Goal: Task Accomplishment & Management: Manage account settings

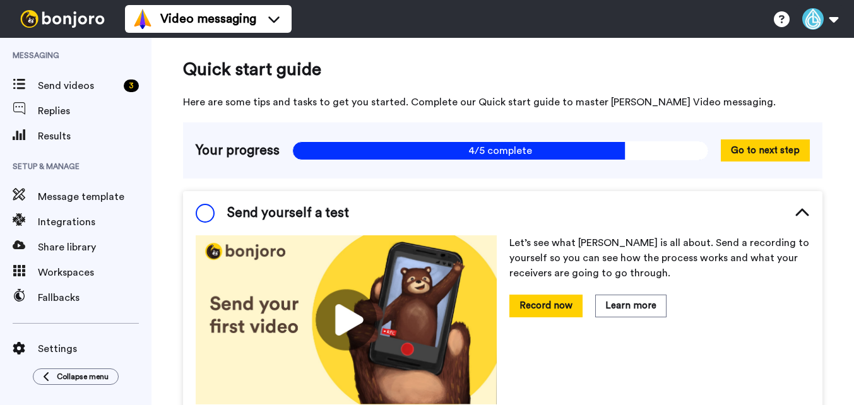
scroll to position [74, 0]
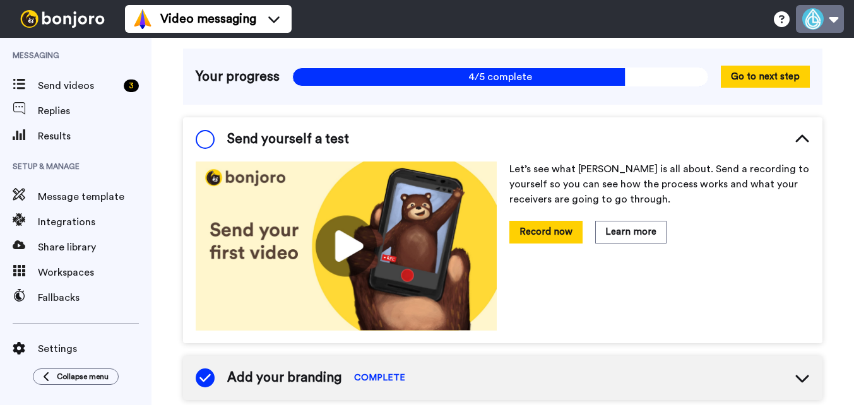
click at [830, 23] on button at bounding box center [820, 19] width 48 height 28
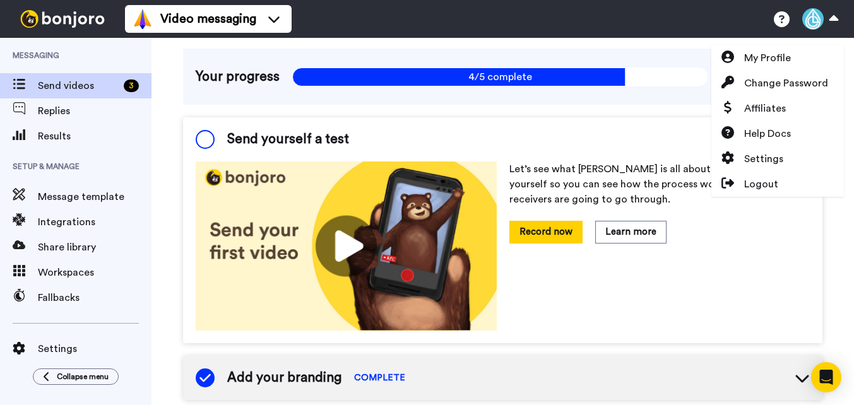
click at [73, 90] on span "Send videos" at bounding box center [78, 85] width 81 height 15
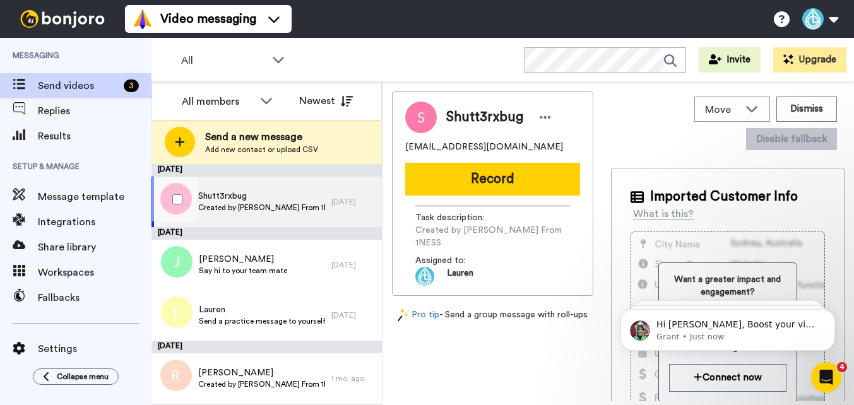
click at [264, 214] on div "Shutt3rxbug Created by [PERSON_NAME] From 1NESS" at bounding box center [242, 202] width 180 height 51
click at [265, 104] on icon at bounding box center [266, 100] width 15 height 13
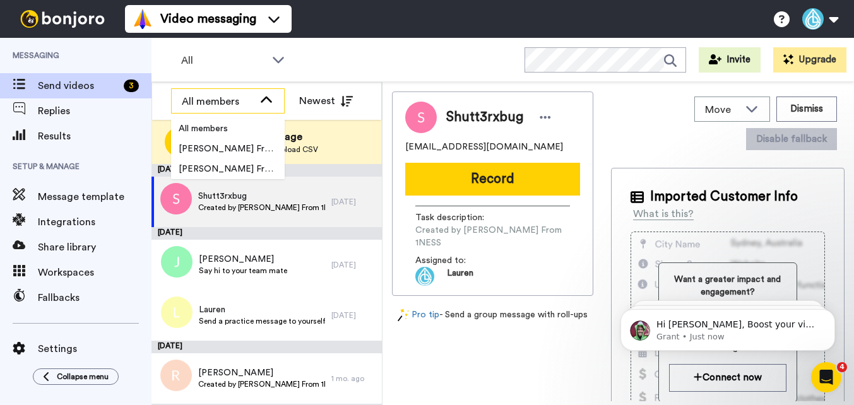
click at [265, 104] on icon at bounding box center [266, 100] width 15 height 13
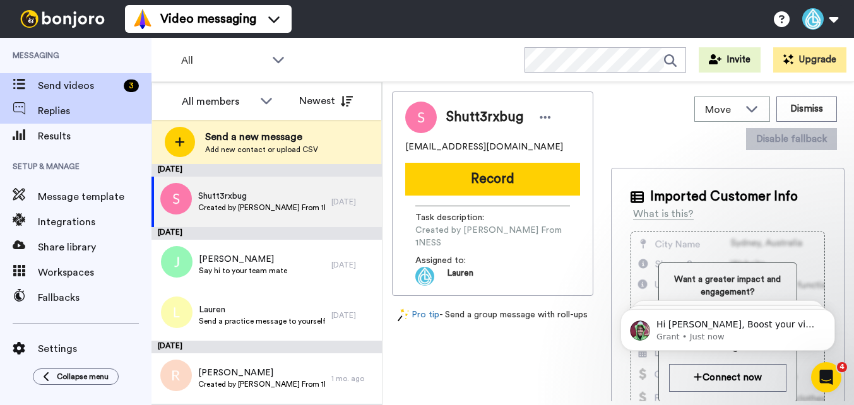
click at [68, 112] on span "Replies" at bounding box center [95, 111] width 114 height 15
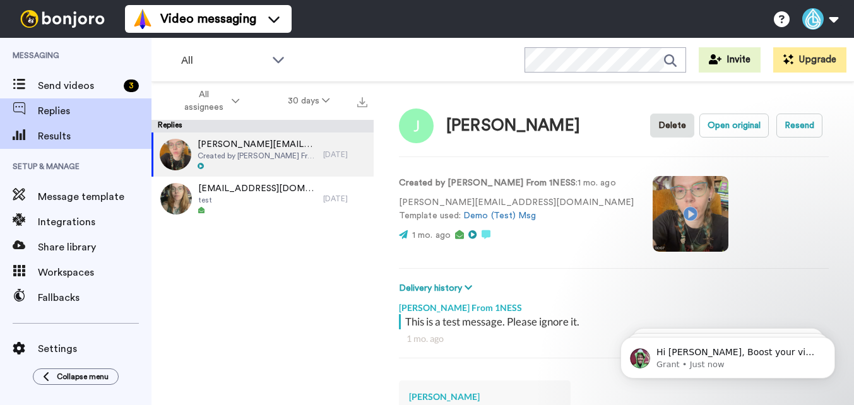
click at [66, 143] on span "Results" at bounding box center [95, 136] width 114 height 15
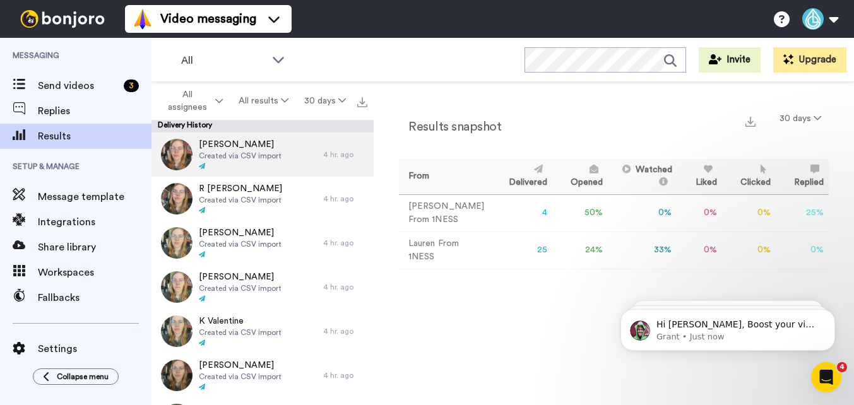
click at [288, 164] on div "David Martin Created via CSV import" at bounding box center [238, 155] width 172 height 44
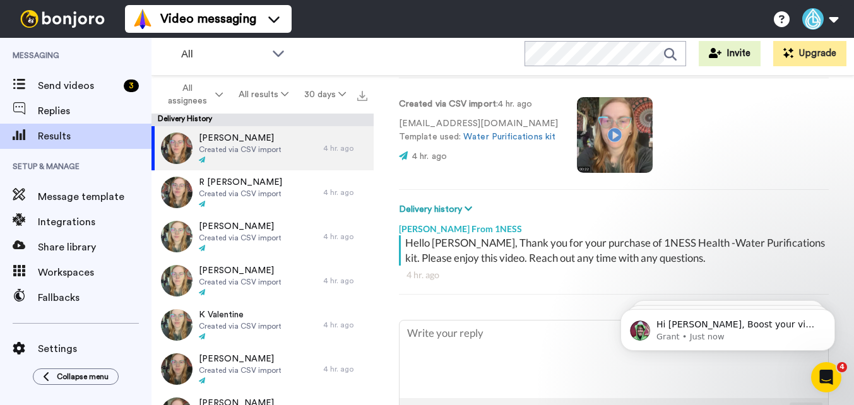
scroll to position [75, 0]
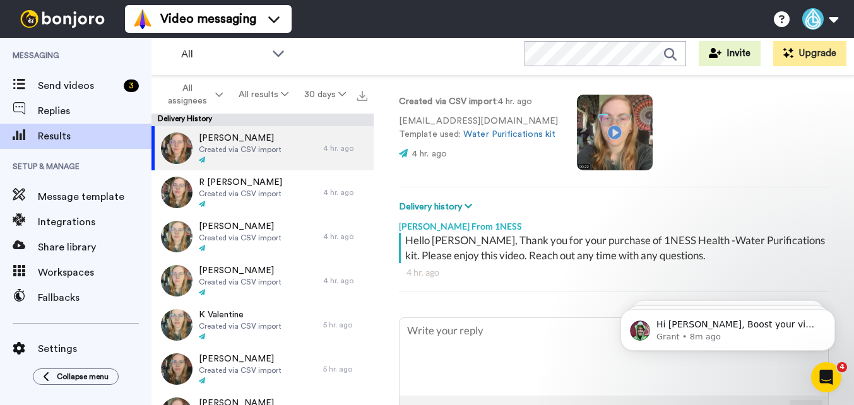
type textarea "x"
